Goal: Information Seeking & Learning: Learn about a topic

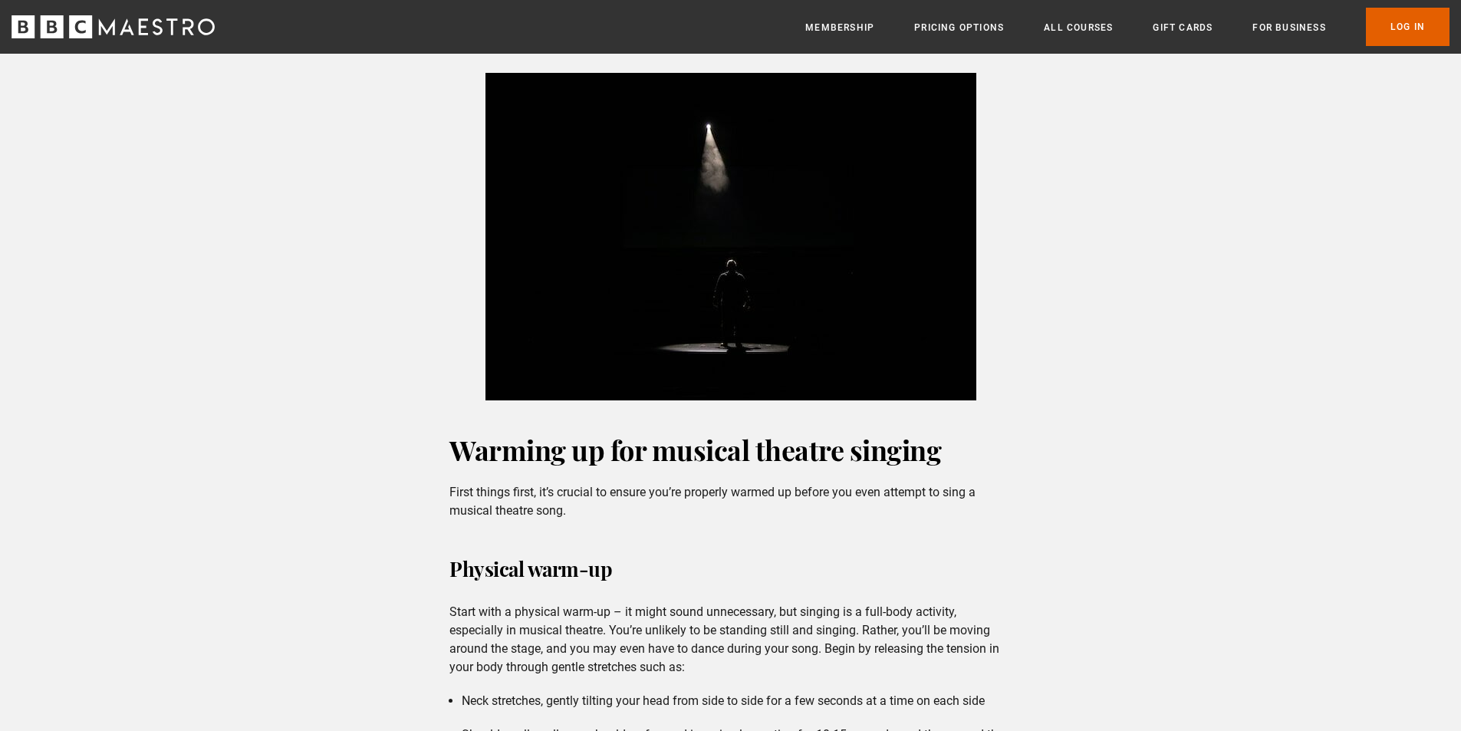
scroll to position [767, 0]
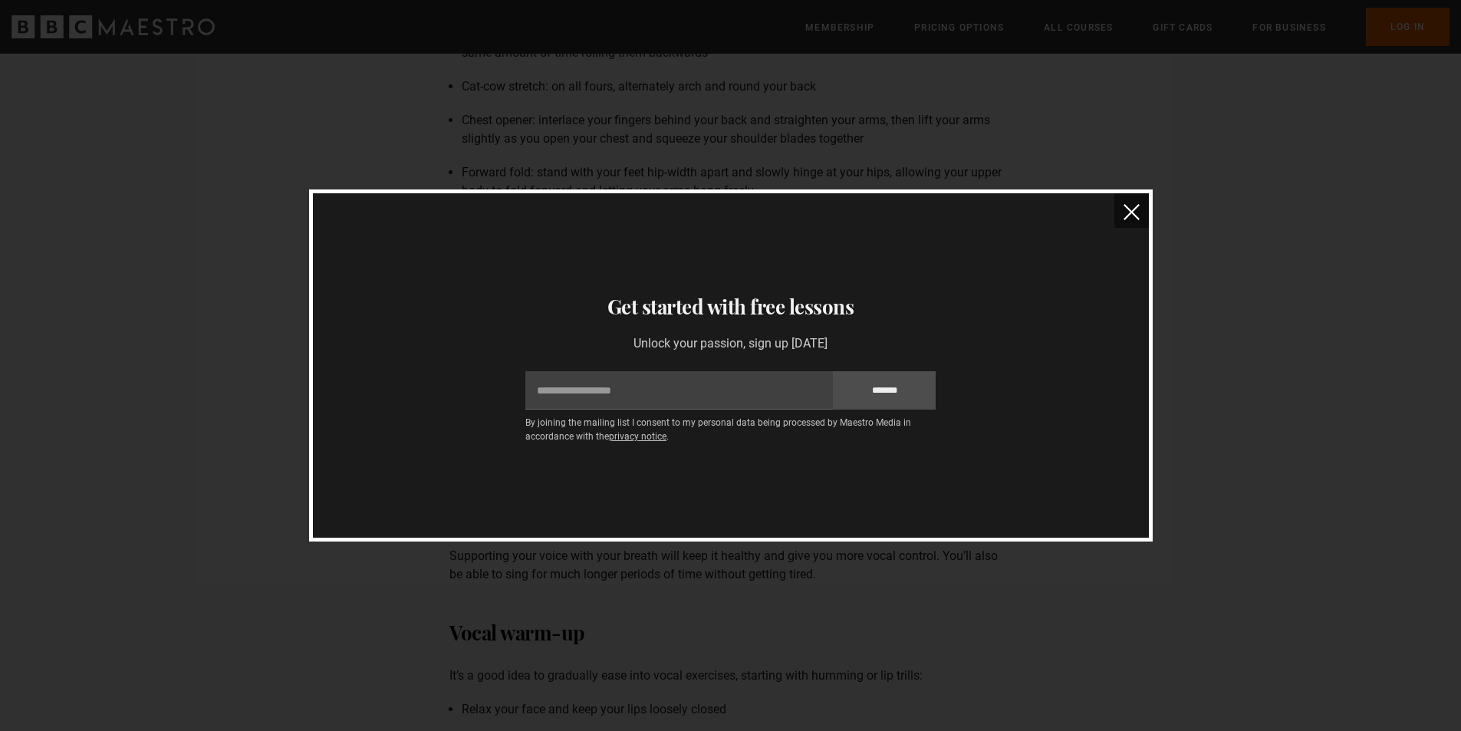
scroll to position [1304, 0]
click at [1118, 204] on button "close" at bounding box center [1132, 210] width 35 height 35
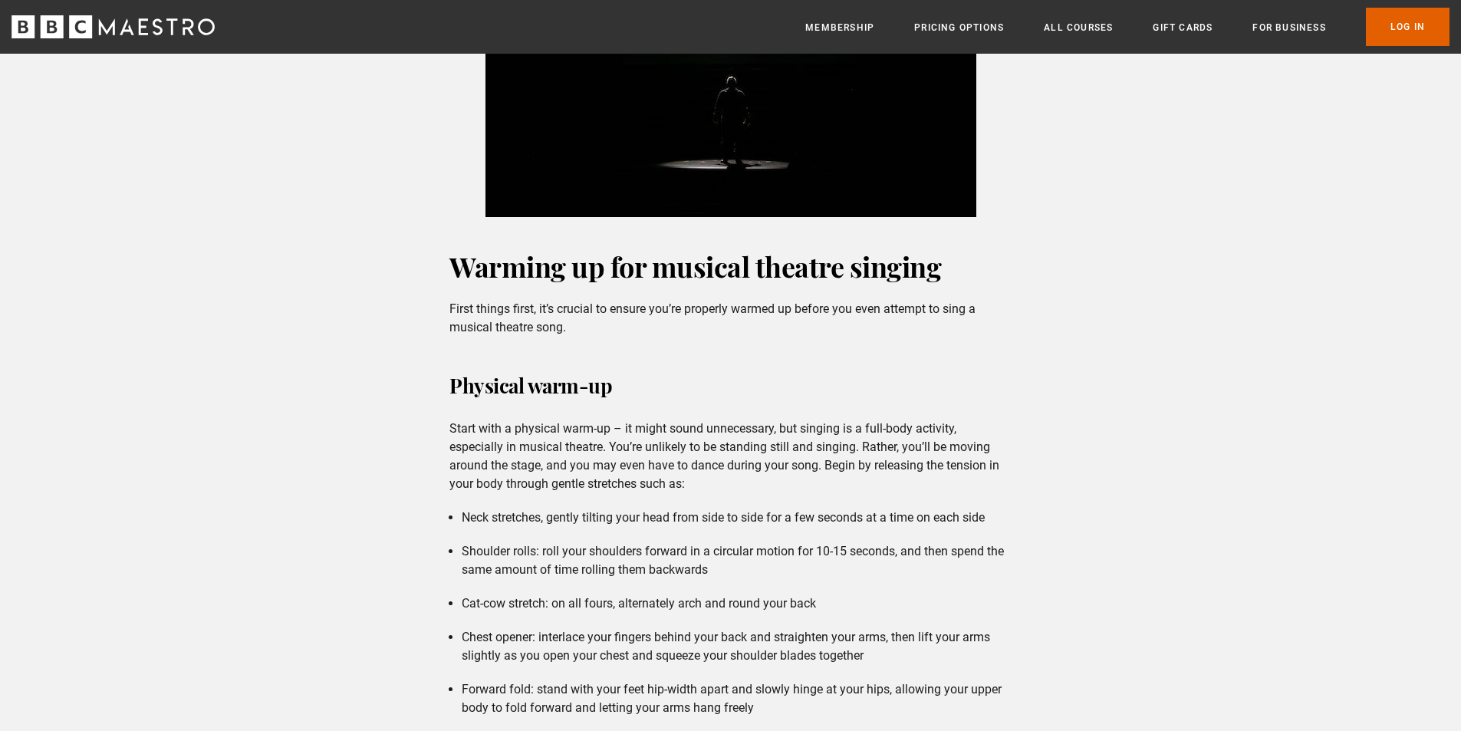
scroll to position [921, 0]
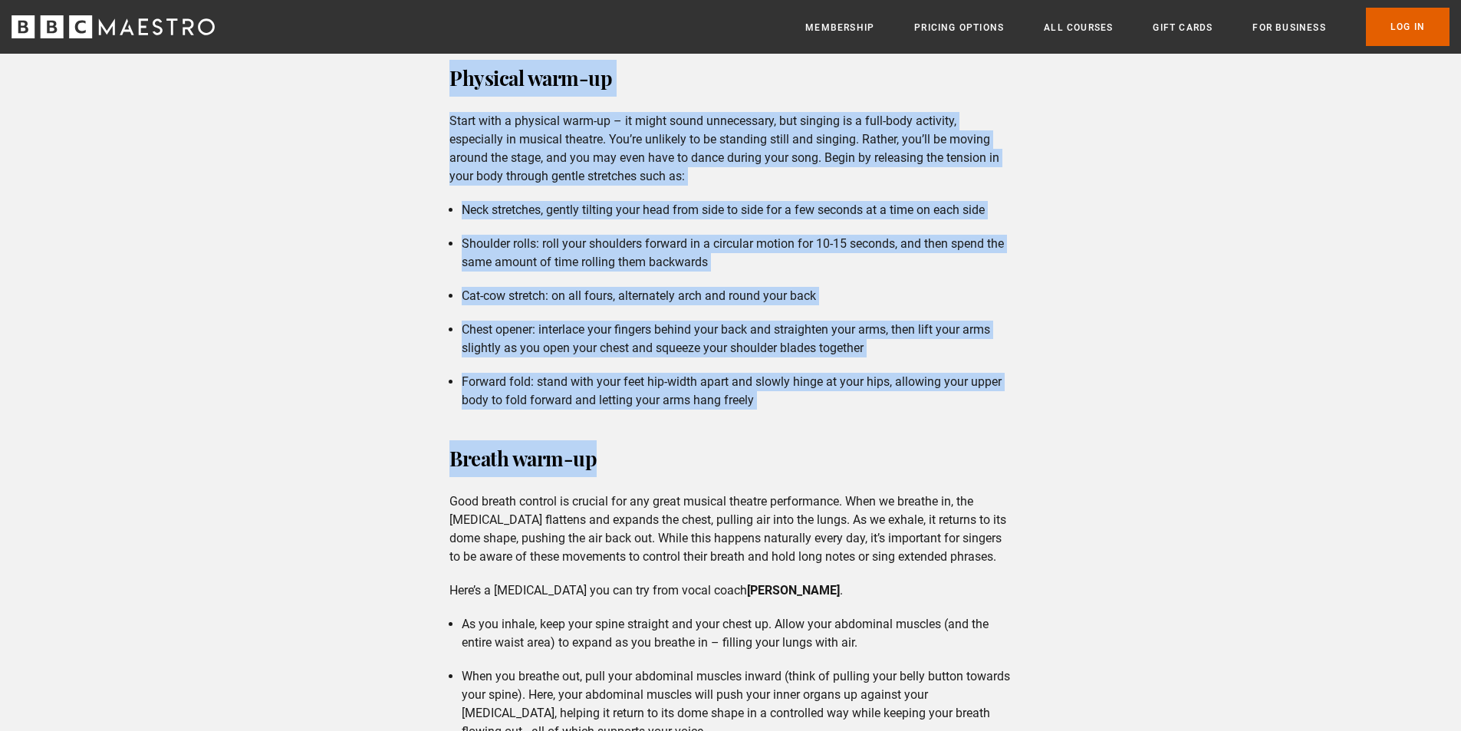
drag, startPoint x: 440, startPoint y: 387, endPoint x: 697, endPoint y: 455, distance: 265.7
click at [697, 455] on div "Warming up for musical theatre singing First things first, it’s crucial to ensu…" at bounding box center [730, 672] width 587 height 1464
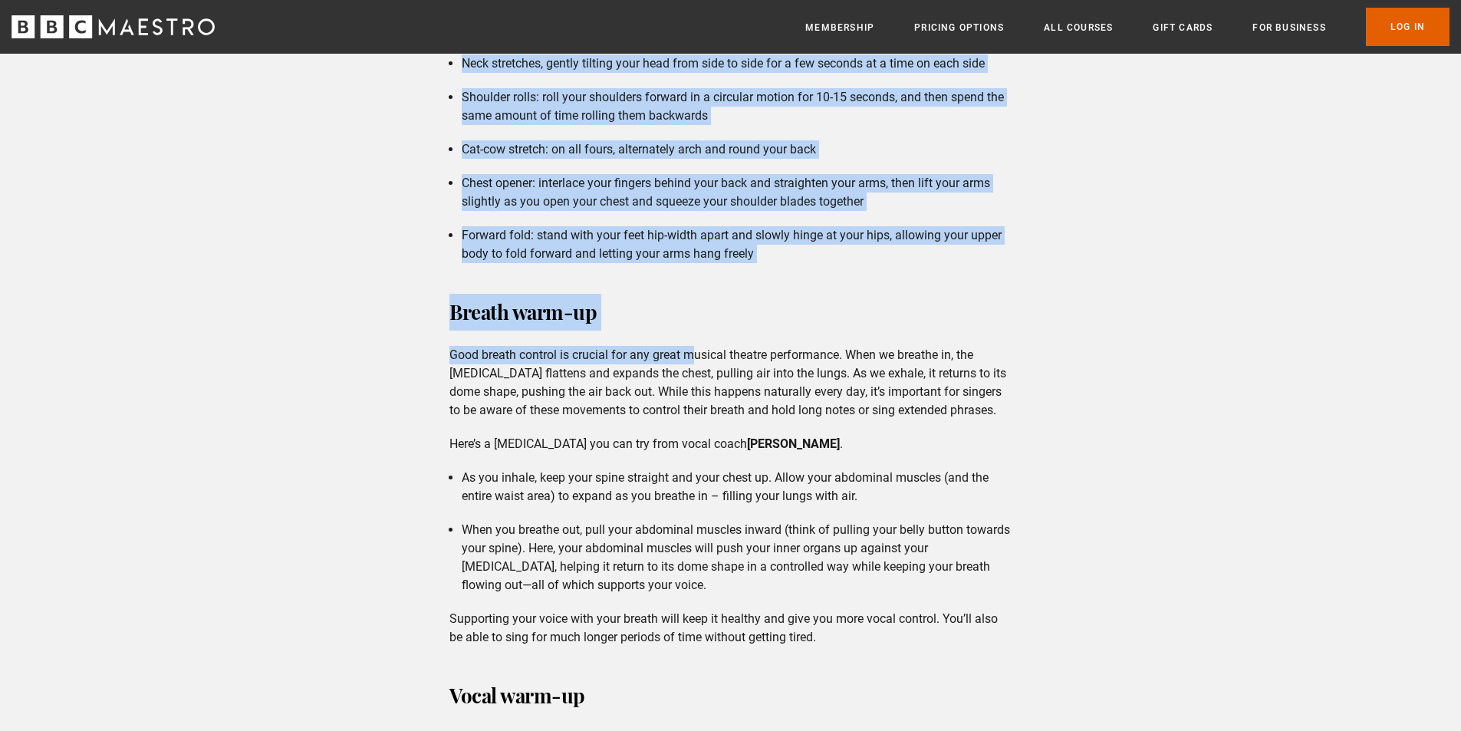
scroll to position [1381, 0]
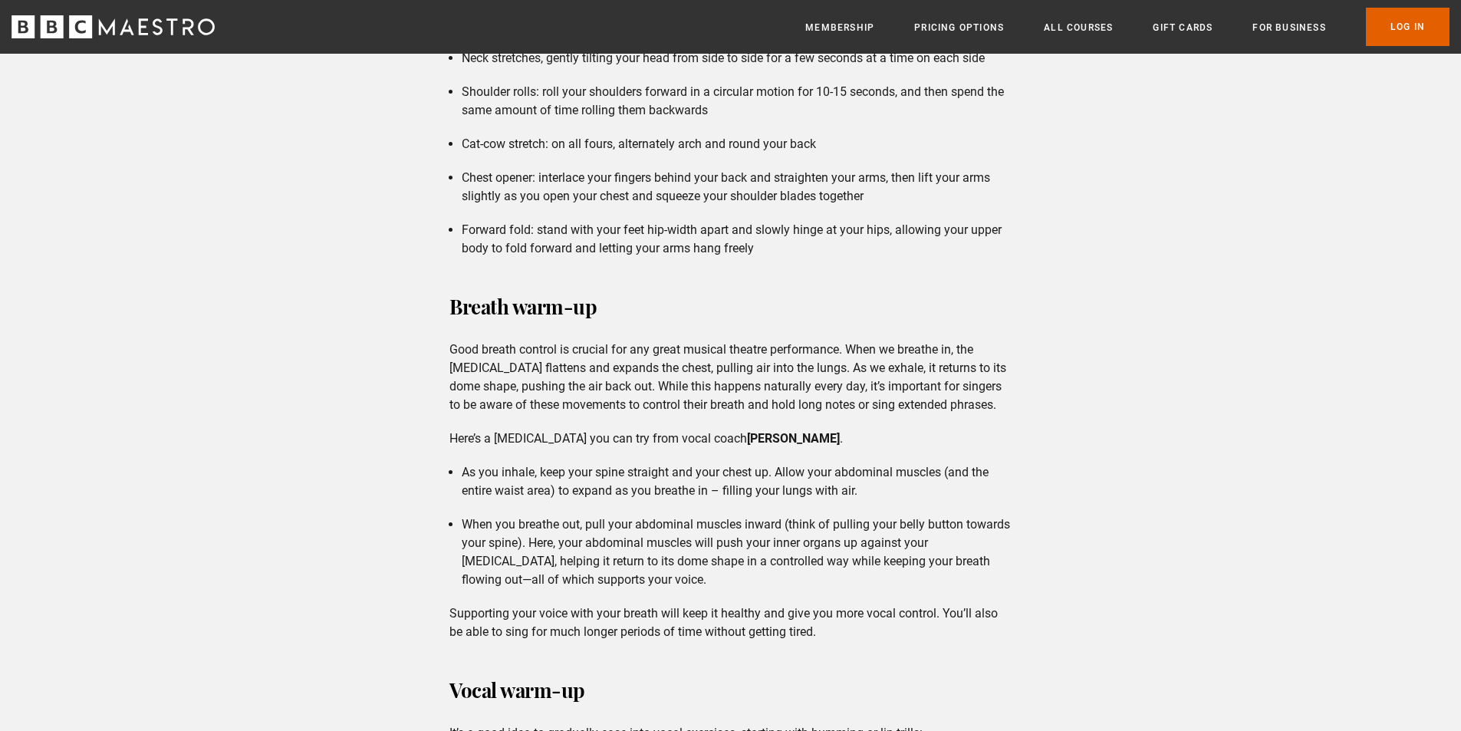
click at [697, 455] on div "Warming up for musical theatre singing First things first, it’s crucial to ensu…" at bounding box center [730, 520] width 587 height 1464
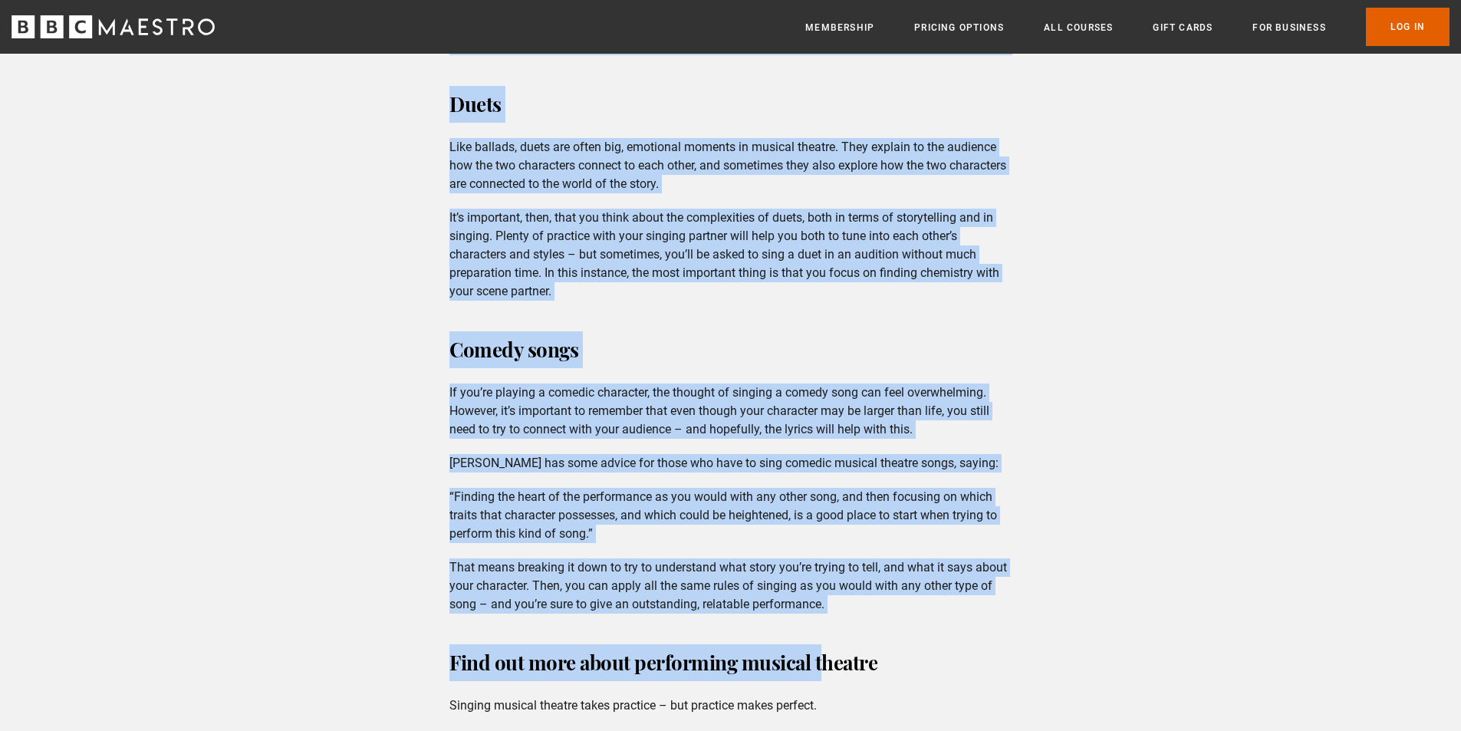
scroll to position [4449, 0]
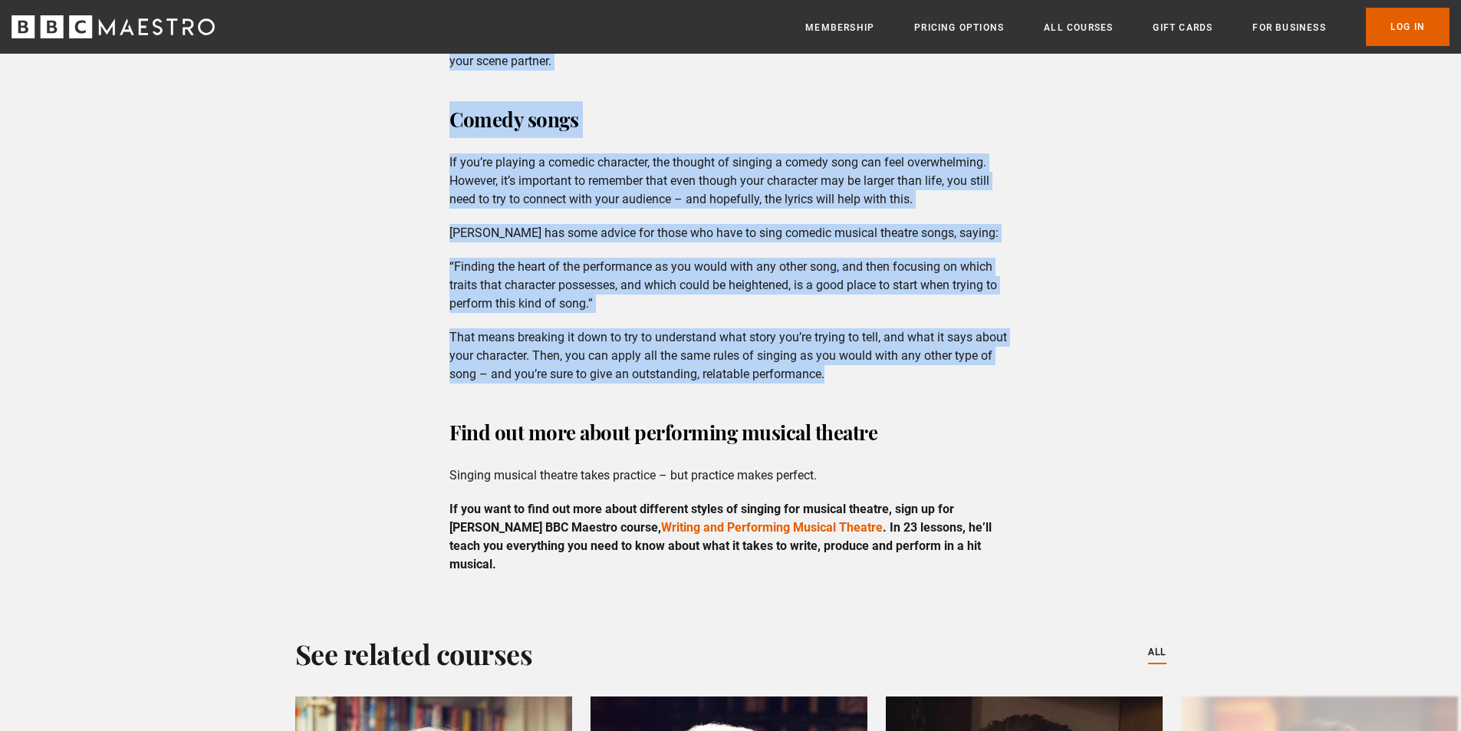
drag, startPoint x: 436, startPoint y: 384, endPoint x: 917, endPoint y: 351, distance: 481.3
copy div "Loremips dolo-si Ametc adip e seddoeiu temp-in – ut labor etdol magnaaliqua, en…"
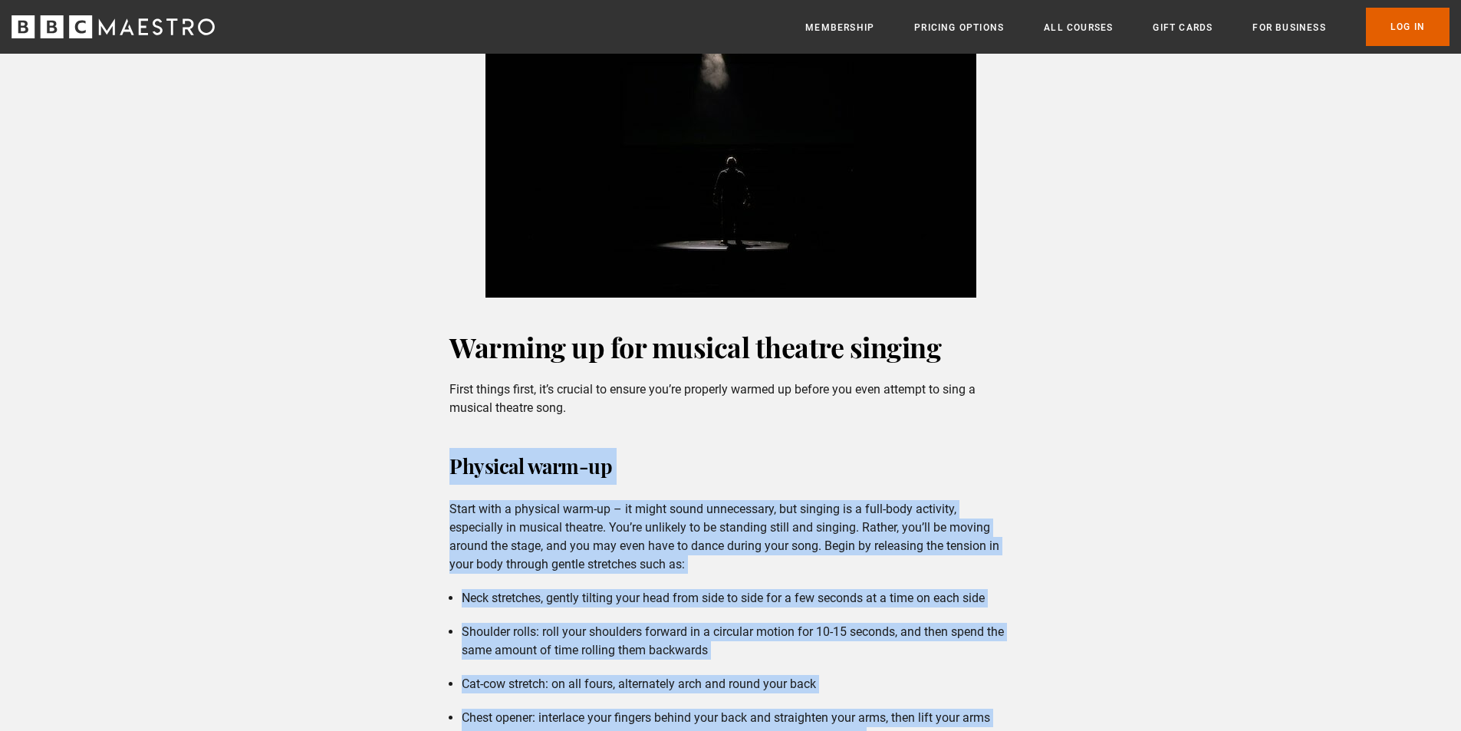
scroll to position [844, 0]
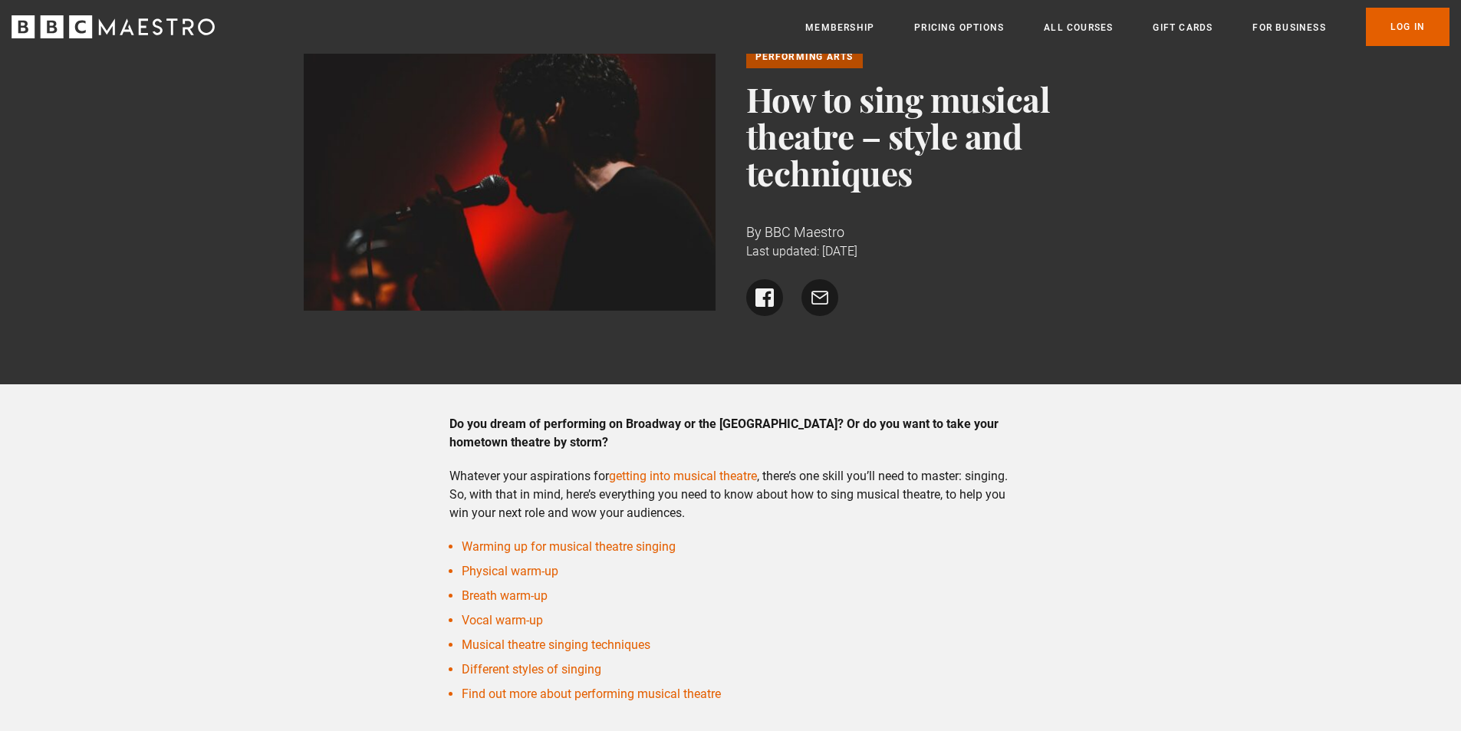
scroll to position [0, 0]
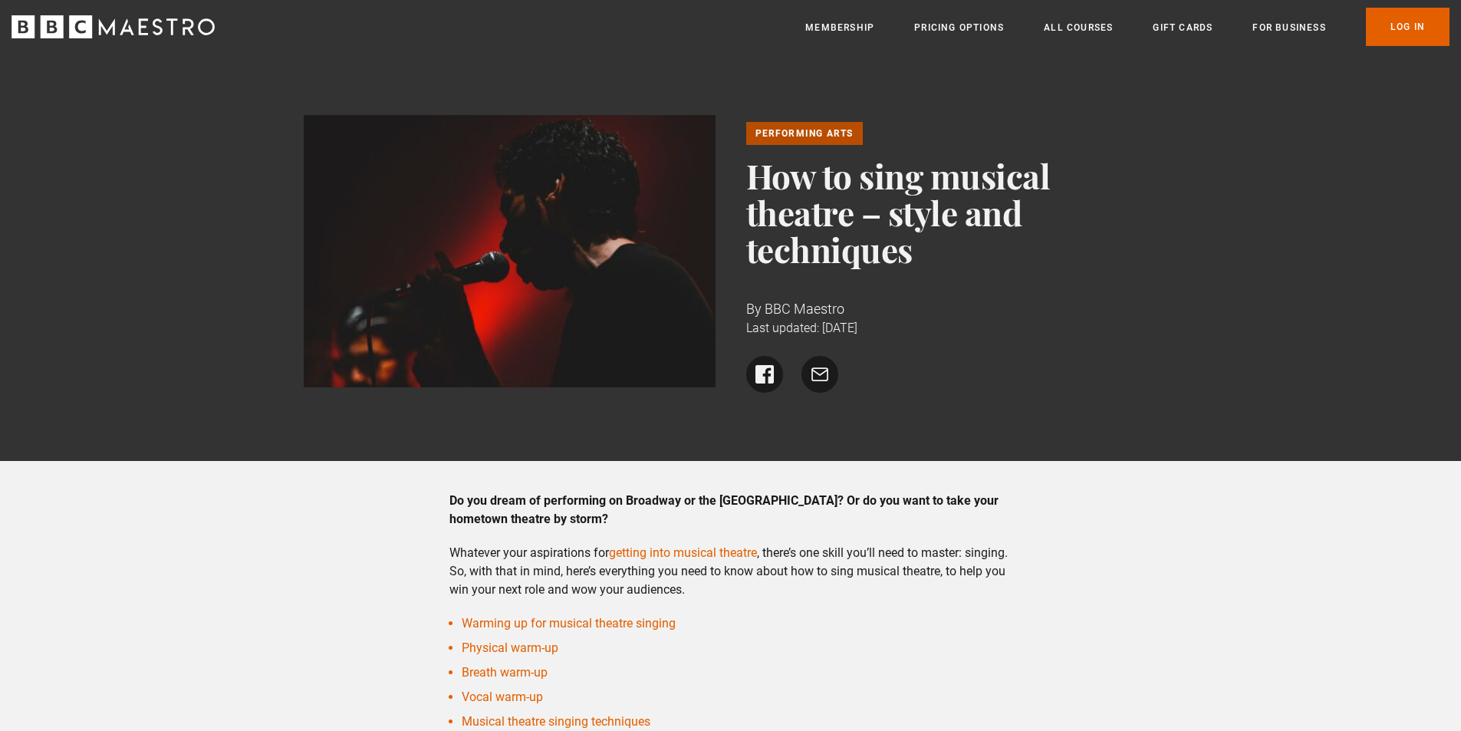
drag, startPoint x: 749, startPoint y: 166, endPoint x: 931, endPoint y: 255, distance: 202.8
click at [931, 255] on h1 "How to sing musical theatre – style and techniques" at bounding box center [952, 212] width 412 height 110
copy h1 "How to sing musical theatre – style and techniques"
